Goal: Task Accomplishment & Management: Use online tool/utility

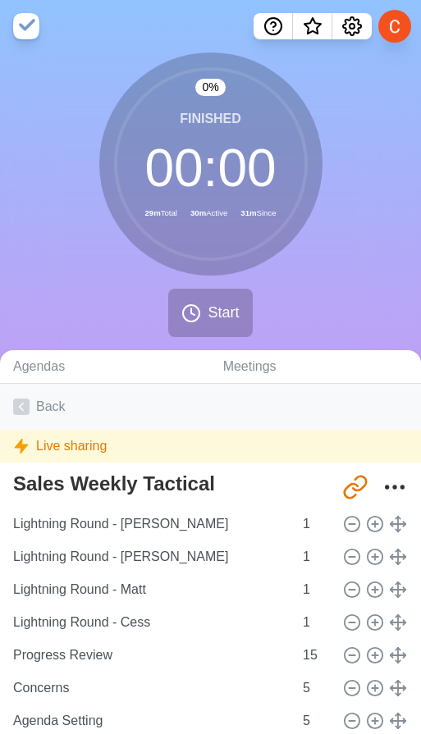
click at [43, 419] on link "Back" at bounding box center [210, 407] width 421 height 46
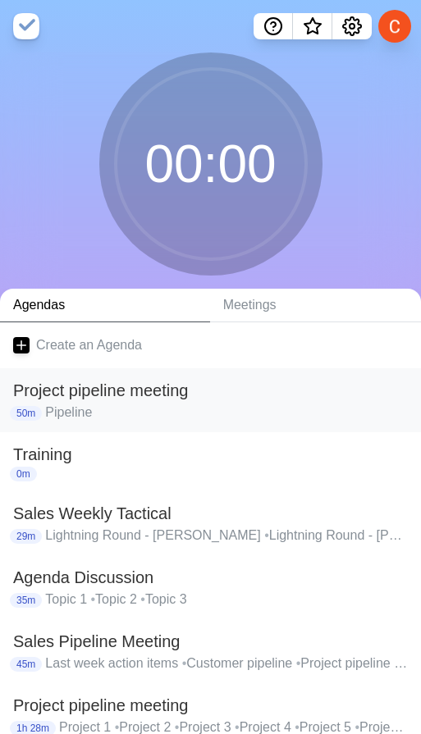
click at [59, 400] on h2 "Project pipeline meeting" at bounding box center [210, 390] width 395 height 25
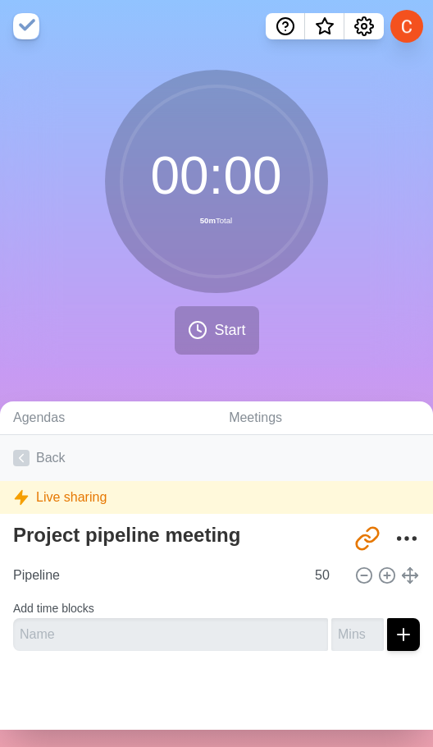
click at [34, 454] on link "Back" at bounding box center [216, 458] width 433 height 46
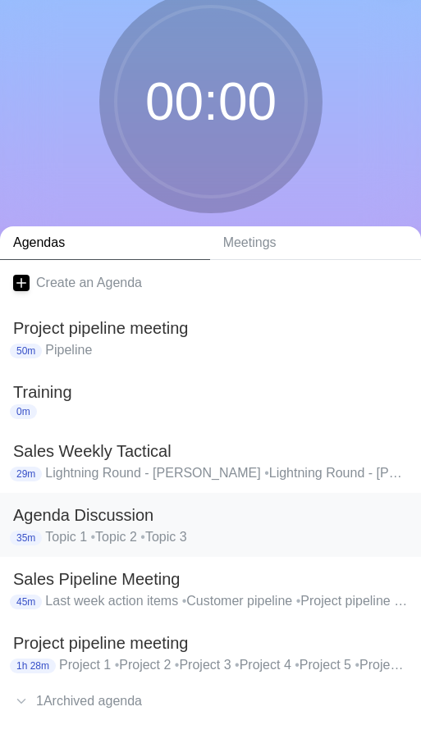
scroll to position [144, 0]
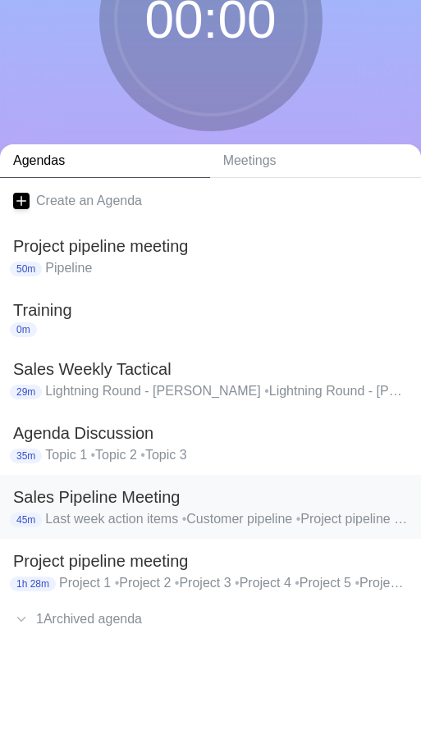
click at [116, 510] on p "Last week action items • Customer pipeline • Project pipeline • Deal pipeline •…" at bounding box center [226, 520] width 363 height 20
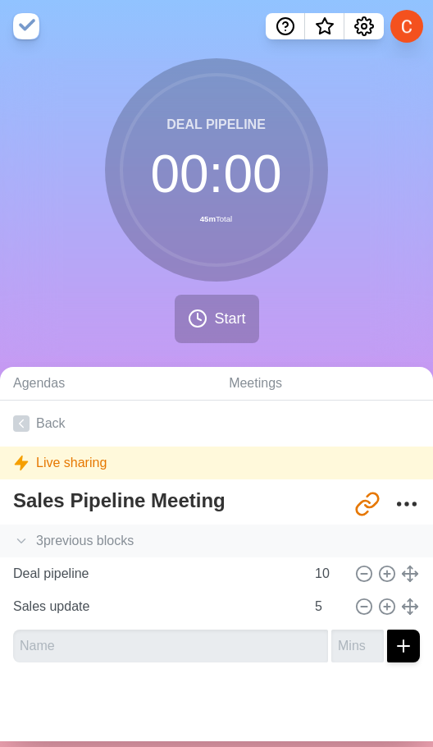
click at [53, 540] on div "3 previous block s" at bounding box center [216, 540] width 433 height 33
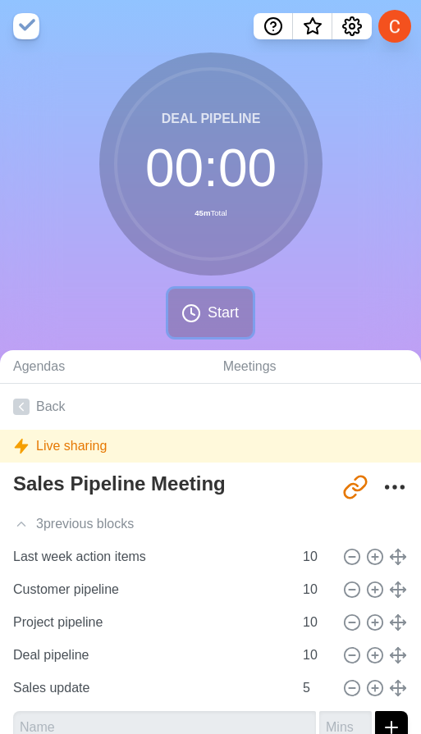
click at [218, 318] on span "Start" at bounding box center [223, 313] width 31 height 22
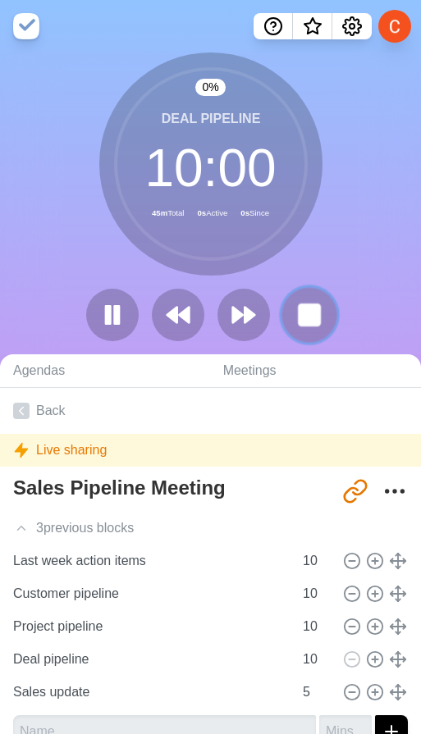
click at [314, 308] on rect at bounding box center [309, 314] width 21 height 21
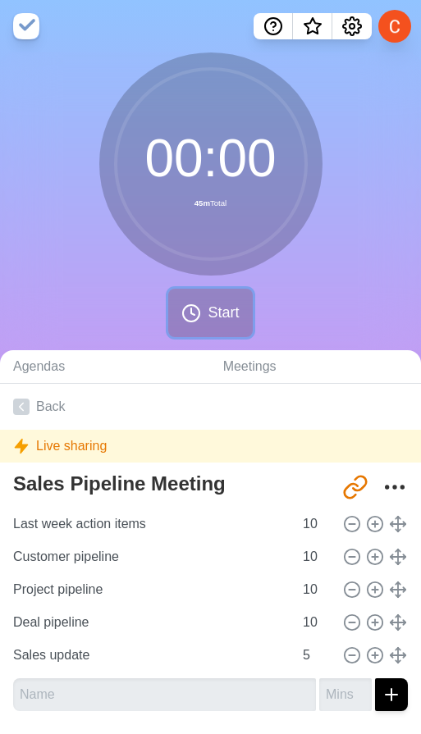
click at [211, 314] on span "Start" at bounding box center [223, 313] width 31 height 22
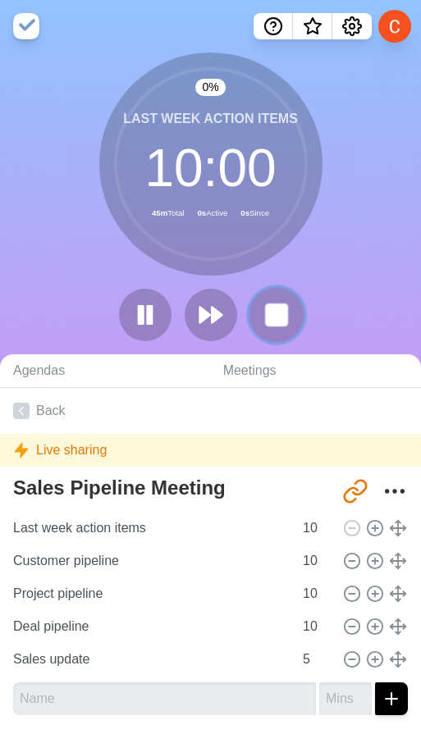
click at [275, 312] on rect at bounding box center [276, 314] width 21 height 21
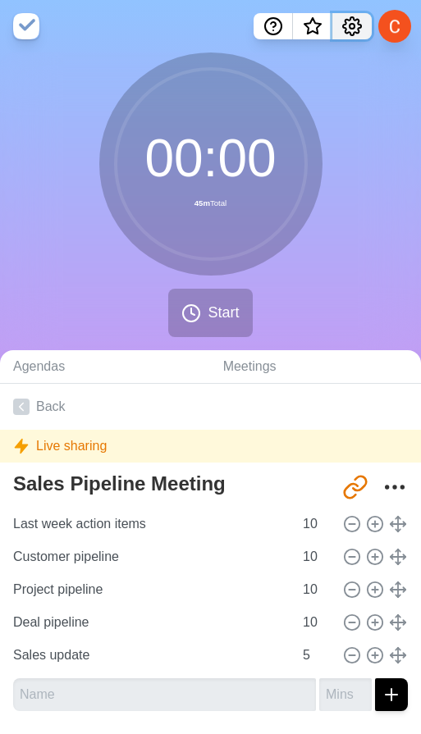
click at [356, 27] on icon "Settings" at bounding box center [352, 26] width 20 height 20
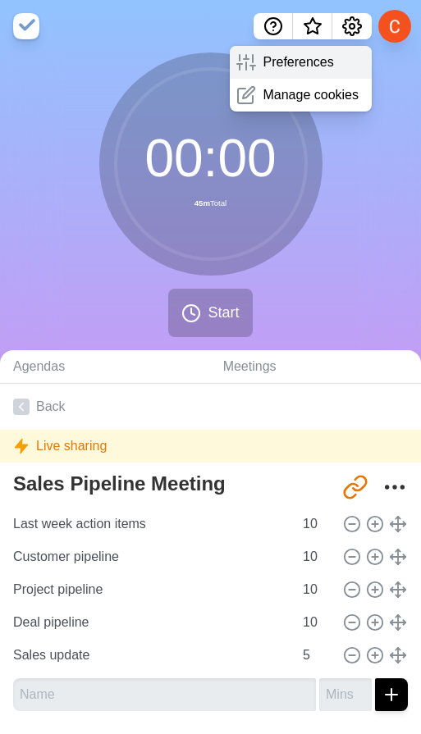
click at [292, 59] on p "Preferences" at bounding box center [298, 63] width 71 height 20
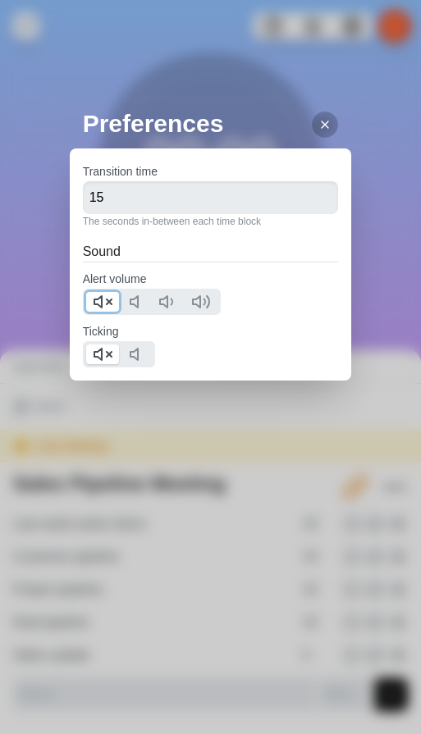
click at [111, 302] on icon at bounding box center [103, 302] width 20 height 20
click at [98, 355] on icon at bounding box center [103, 355] width 20 height 20
click at [137, 353] on polygon at bounding box center [133, 354] width 7 height 11
click at [107, 353] on line at bounding box center [109, 354] width 5 height 5
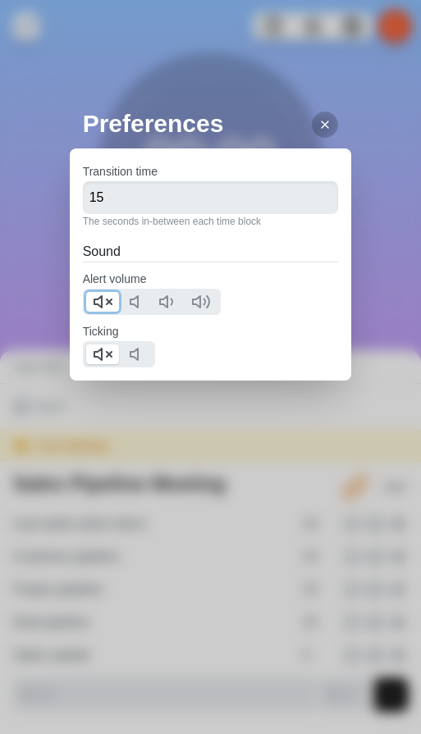
click at [99, 295] on icon at bounding box center [103, 302] width 20 height 20
click at [146, 299] on icon at bounding box center [139, 302] width 20 height 20
click at [113, 303] on button at bounding box center [102, 302] width 33 height 20
click at [322, 126] on line at bounding box center [325, 124] width 7 height 7
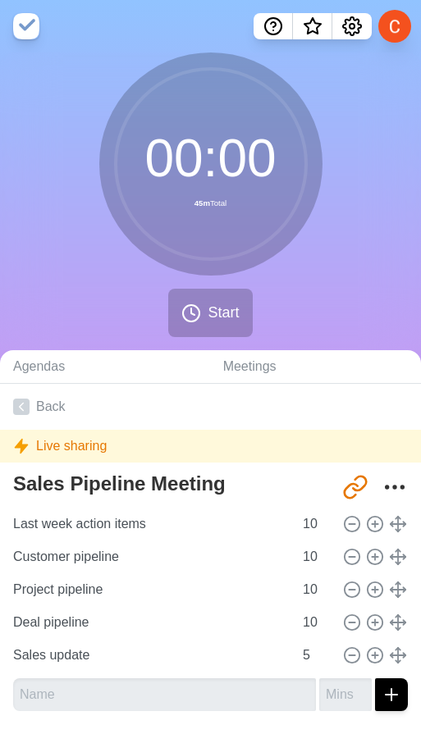
click at [25, 29] on img at bounding box center [26, 26] width 26 height 26
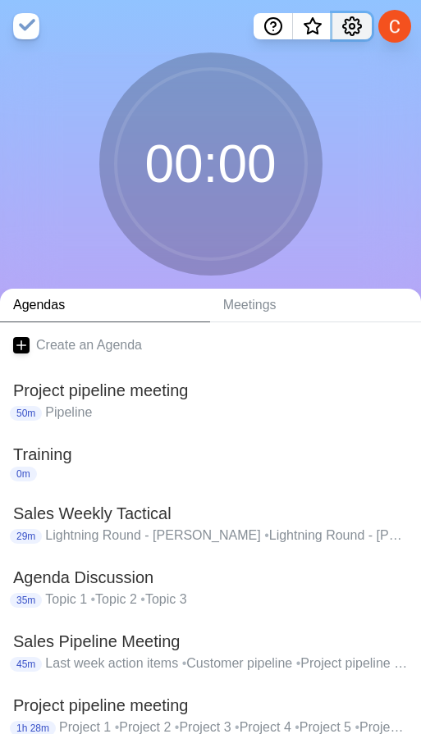
click at [355, 22] on icon "Settings" at bounding box center [352, 26] width 20 height 20
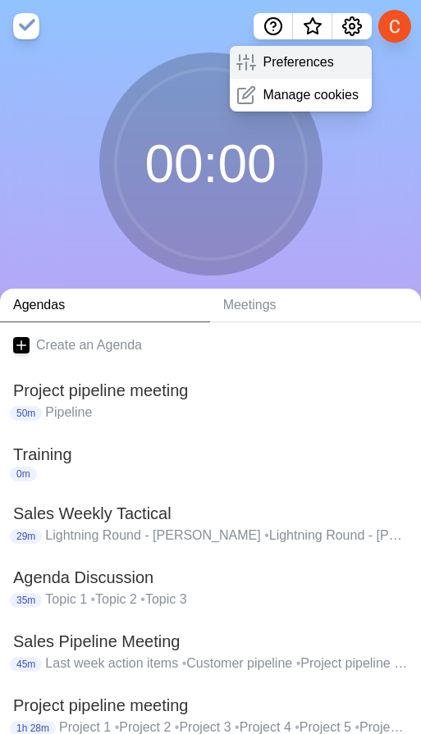
click at [285, 61] on p "Preferences" at bounding box center [298, 63] width 71 height 20
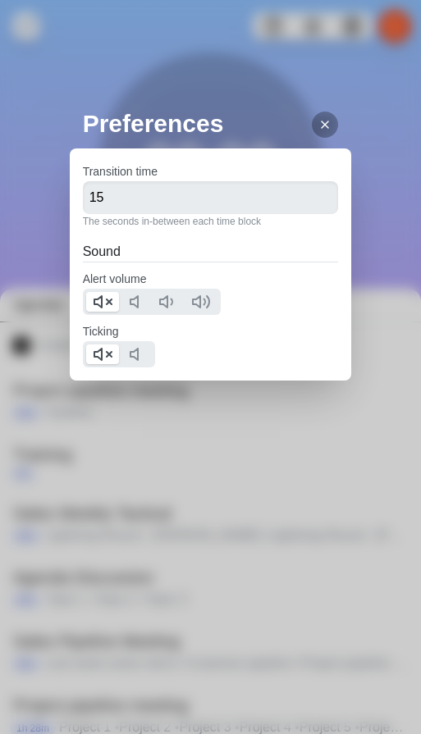
click at [318, 121] on icon at bounding box center [324, 124] width 13 height 13
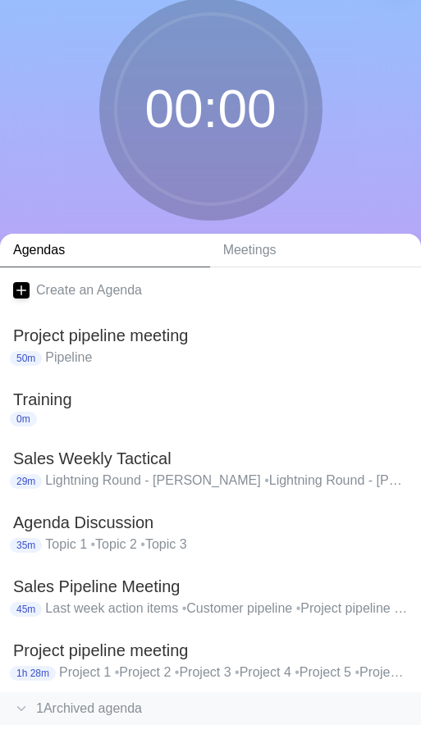
scroll to position [144, 0]
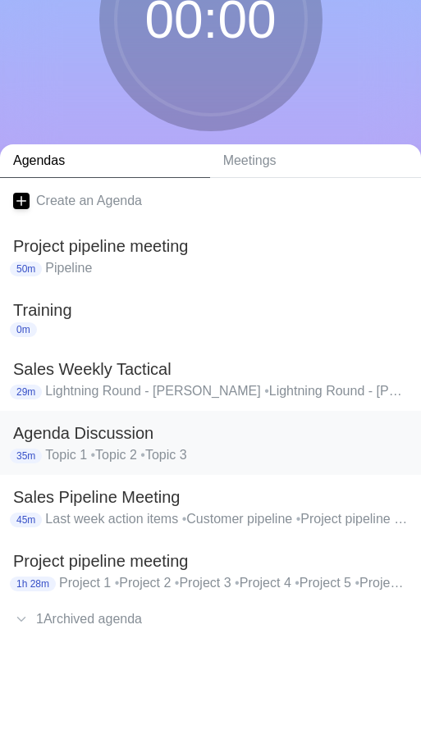
click at [94, 501] on h2 "Sales Pipeline Meeting" at bounding box center [210, 497] width 395 height 25
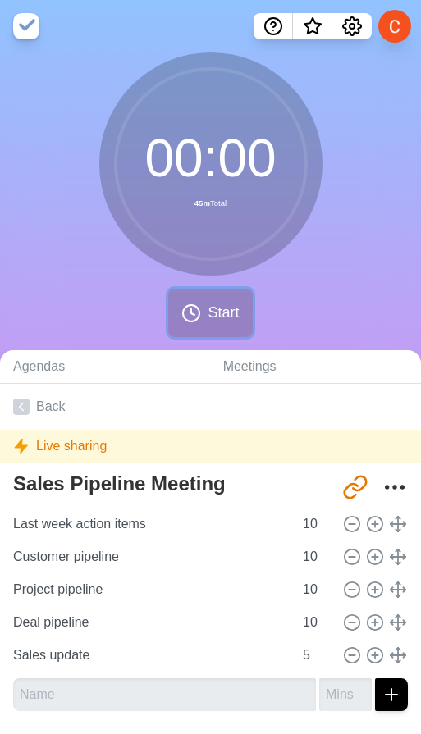
click at [207, 310] on button "Start" at bounding box center [210, 313] width 84 height 48
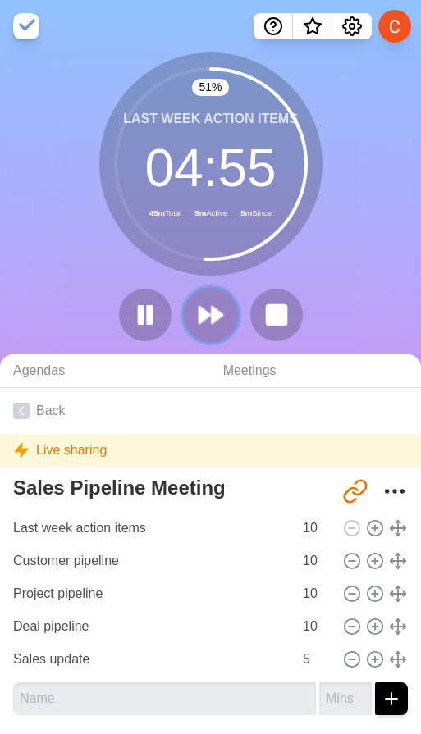
click at [204, 330] on button at bounding box center [210, 314] width 55 height 55
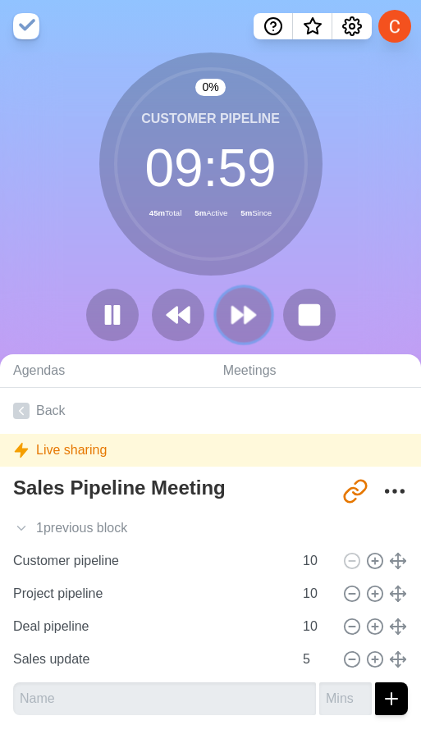
click at [240, 322] on icon at bounding box center [244, 315] width 28 height 28
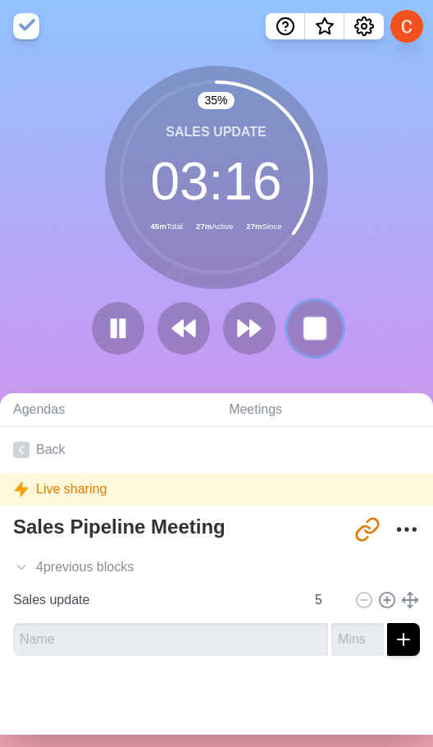
click at [304, 318] on rect at bounding box center [314, 328] width 21 height 21
